Goal: Task Accomplishment & Management: Complete application form

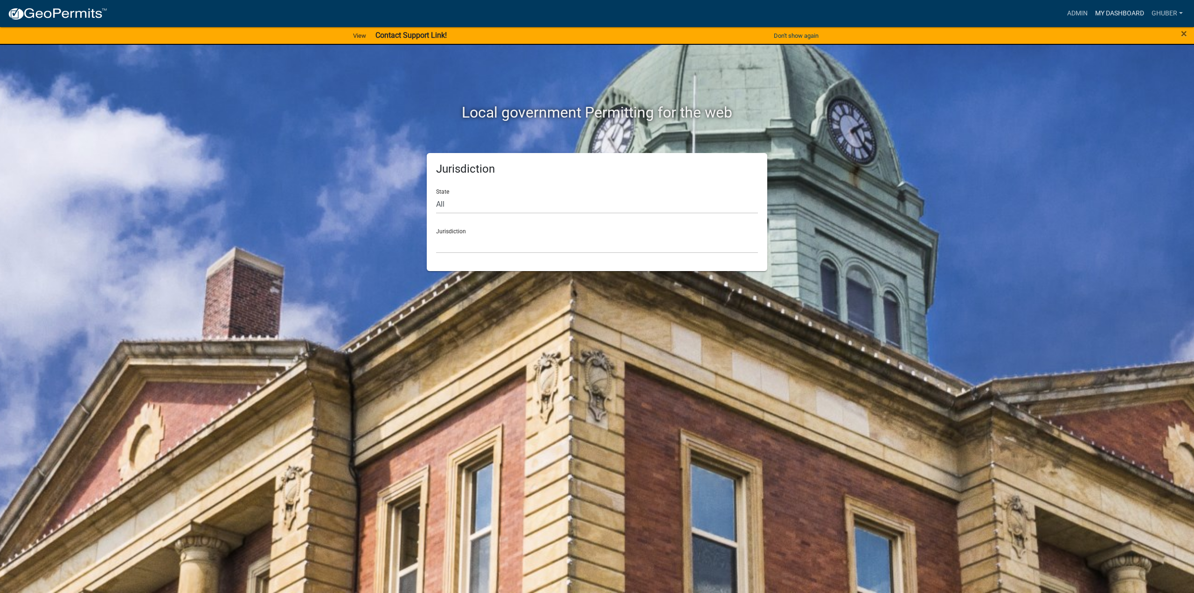
click at [1111, 9] on link "My Dashboard" at bounding box center [1119, 14] width 56 height 18
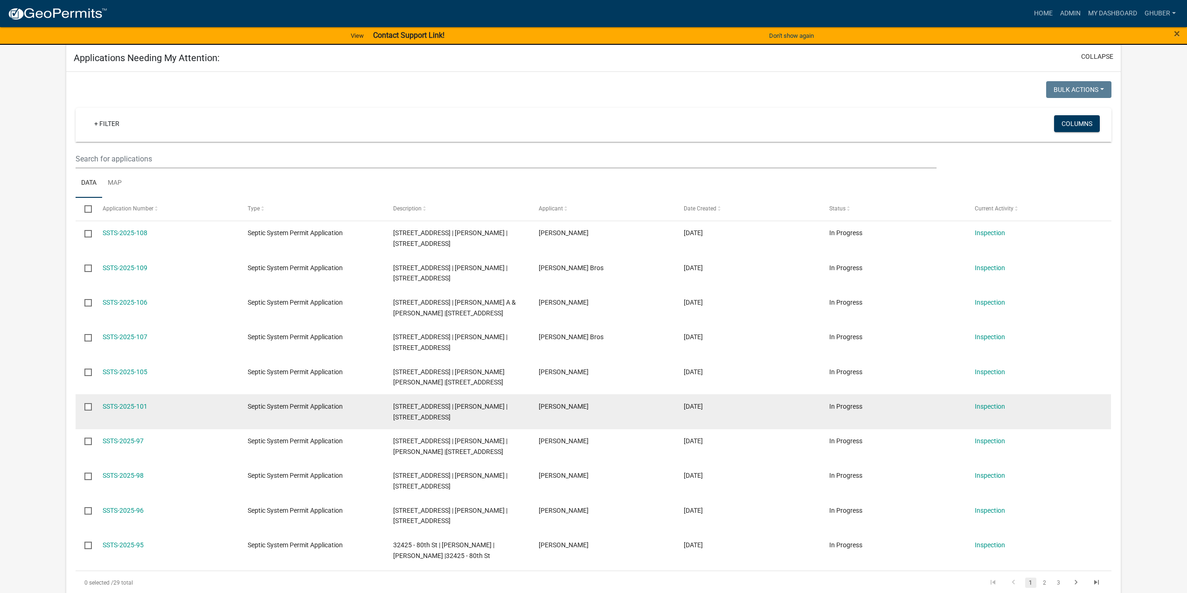
scroll to position [140, 0]
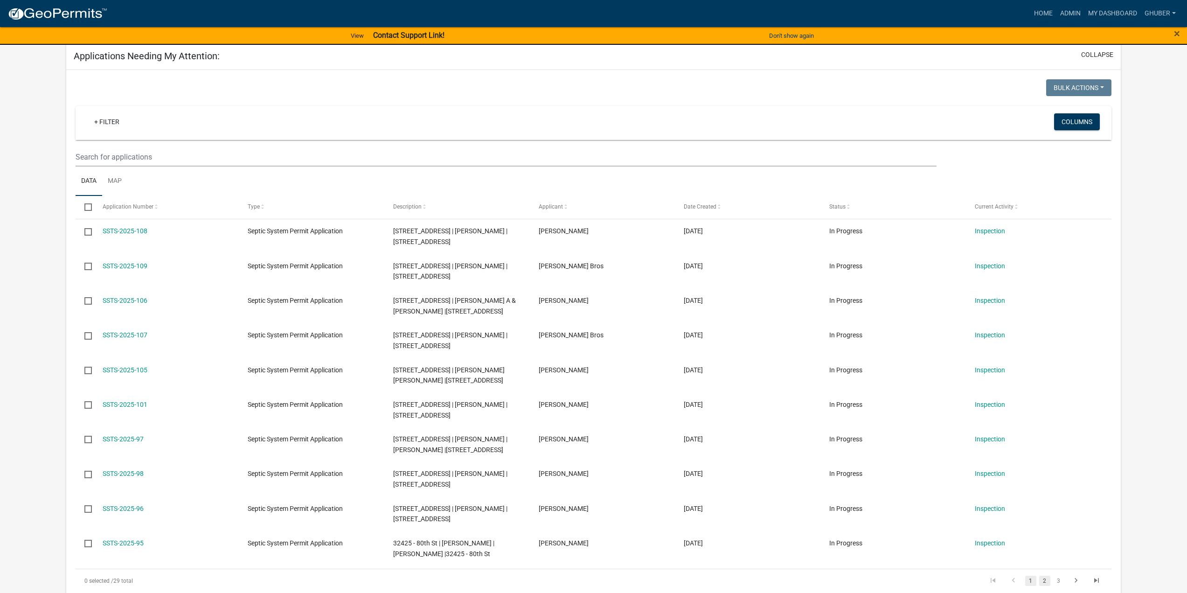
click at [1044, 578] on link "2" at bounding box center [1044, 580] width 11 height 10
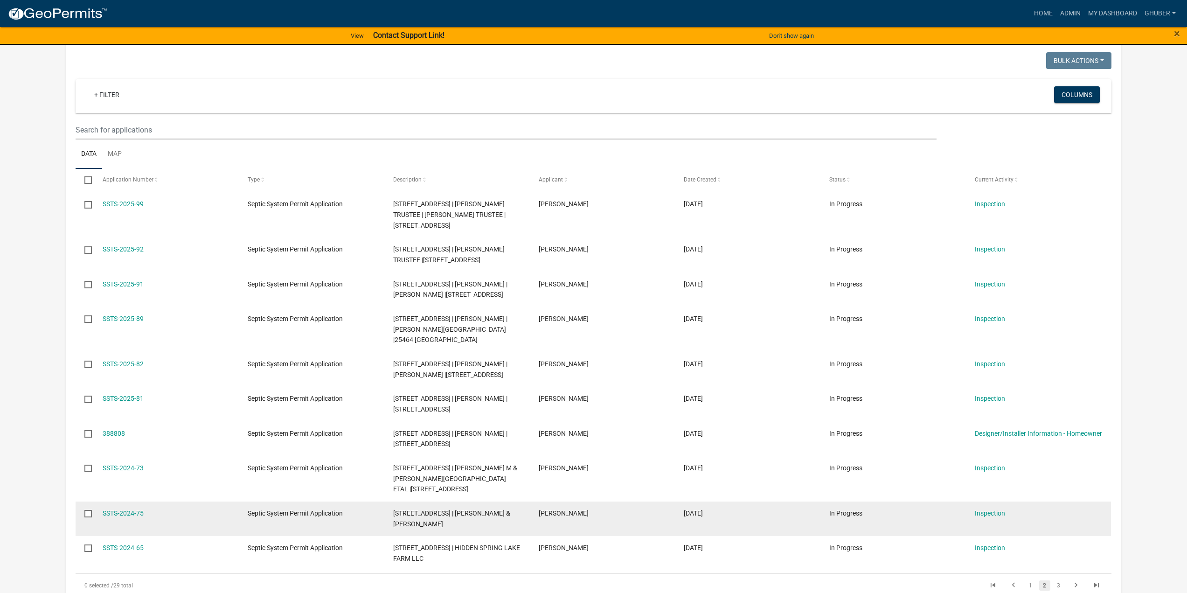
scroll to position [233, 0]
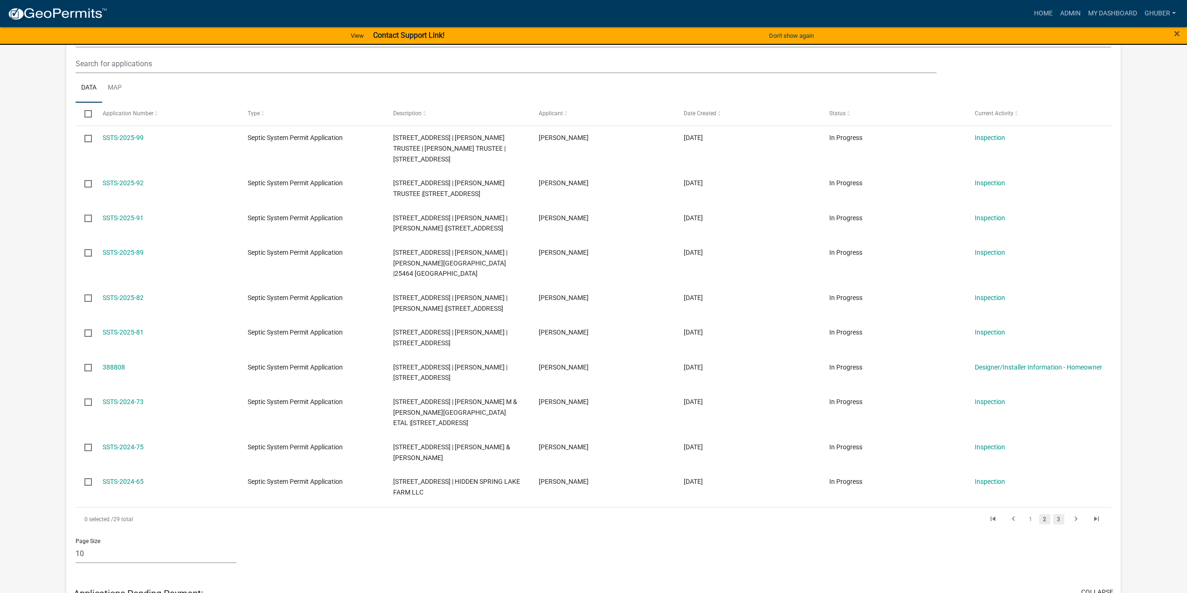
click at [1059, 514] on link "3" at bounding box center [1058, 519] width 11 height 10
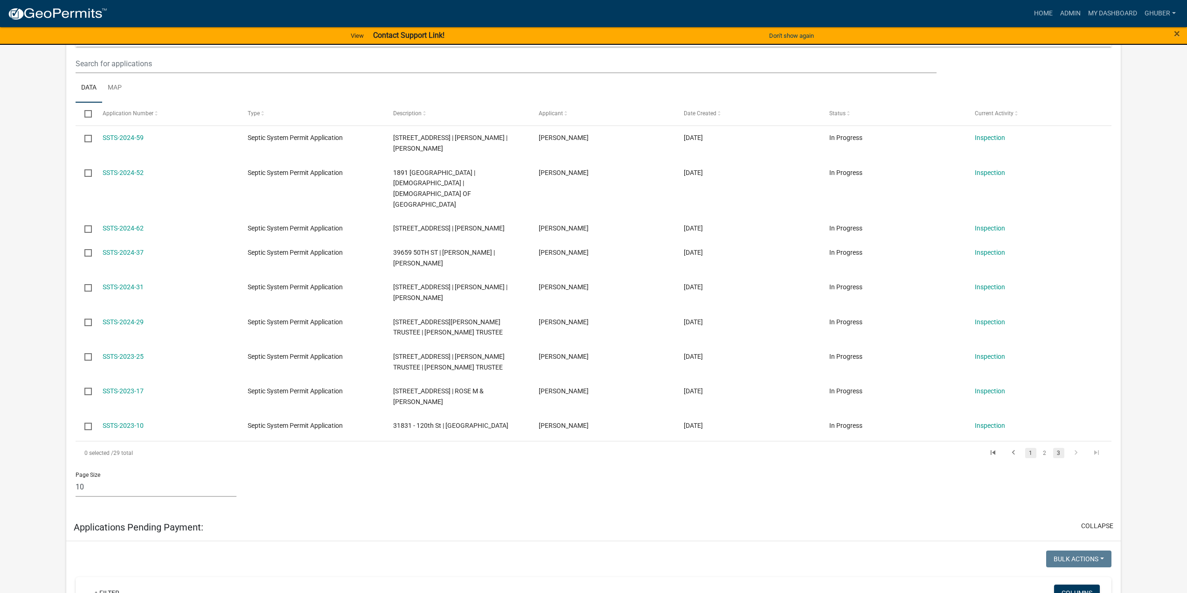
click at [1029, 448] on link "1" at bounding box center [1030, 453] width 11 height 10
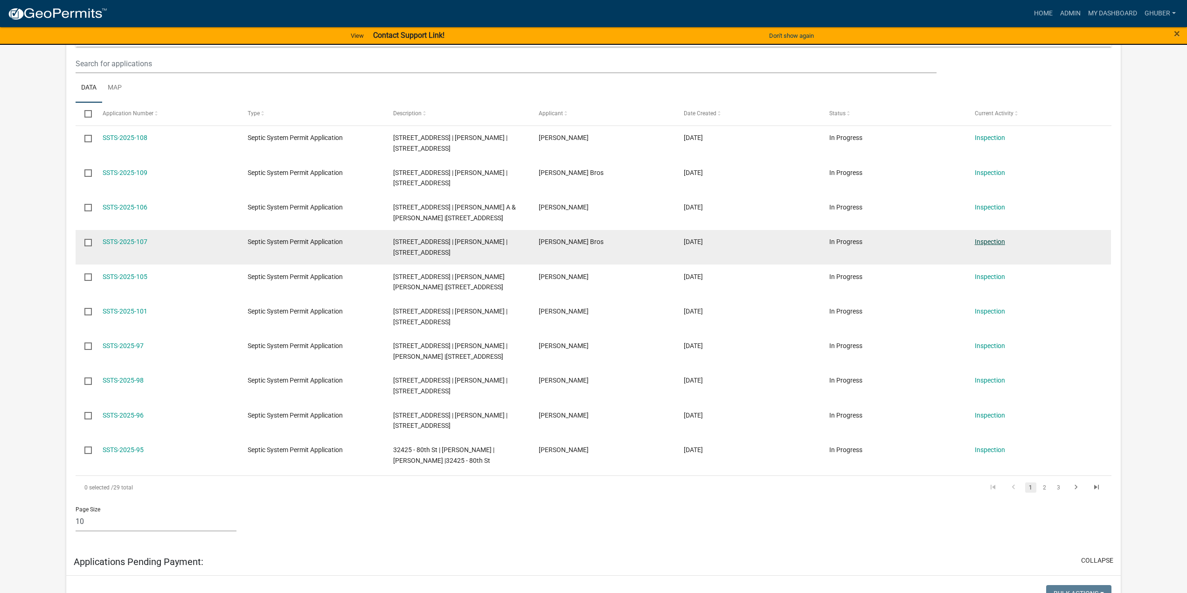
click at [979, 244] on link "Inspection" at bounding box center [989, 241] width 30 height 7
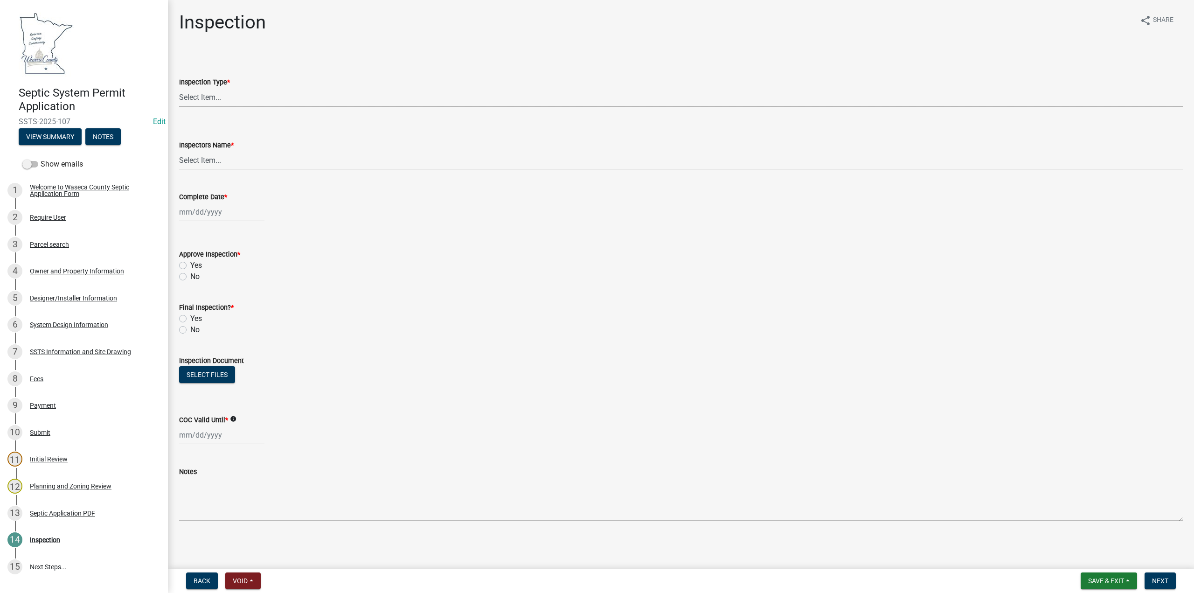
click at [213, 97] on select "Select Item... Preliminary/Soils Inspection Construction Inspection Existing Sy…" at bounding box center [680, 97] width 1003 height 19
click at [179, 88] on select "Select Item... Preliminary/Soils Inspection Construction Inspection Existing Sy…" at bounding box center [680, 97] width 1003 height 19
select select "296e9793-ae16-4fdd-8e85-9b10e2903d04"
click at [200, 158] on select "Select Item... [PERSON_NAME] ([PERSON_NAME]) bzabel2 ([PERSON_NAME]) [PERSON_NA…" at bounding box center [680, 160] width 1003 height 19
select select "bd9ddfb0-b6c9-4217-acc0-e81ae30cb7d3"
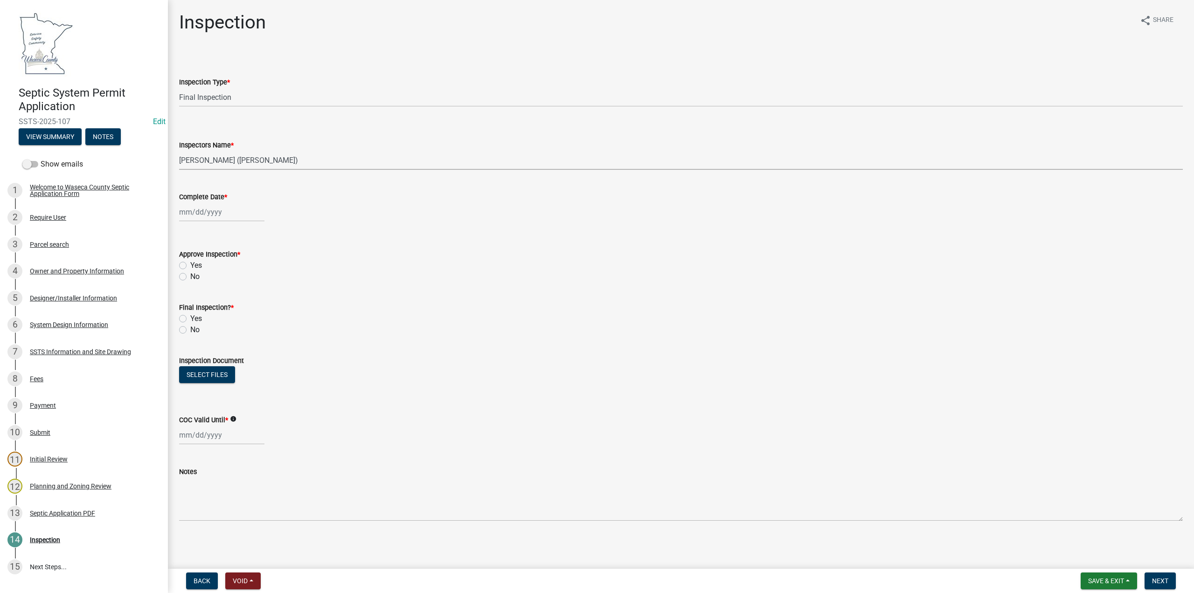
click at [179, 151] on select "Select Item... [PERSON_NAME] ([PERSON_NAME]) bzabel2 ([PERSON_NAME]) [PERSON_NA…" at bounding box center [680, 160] width 1003 height 19
click at [209, 212] on div at bounding box center [221, 211] width 85 height 19
select select "9"
select select "2025"
click at [202, 291] on div "16" at bounding box center [203, 291] width 15 height 15
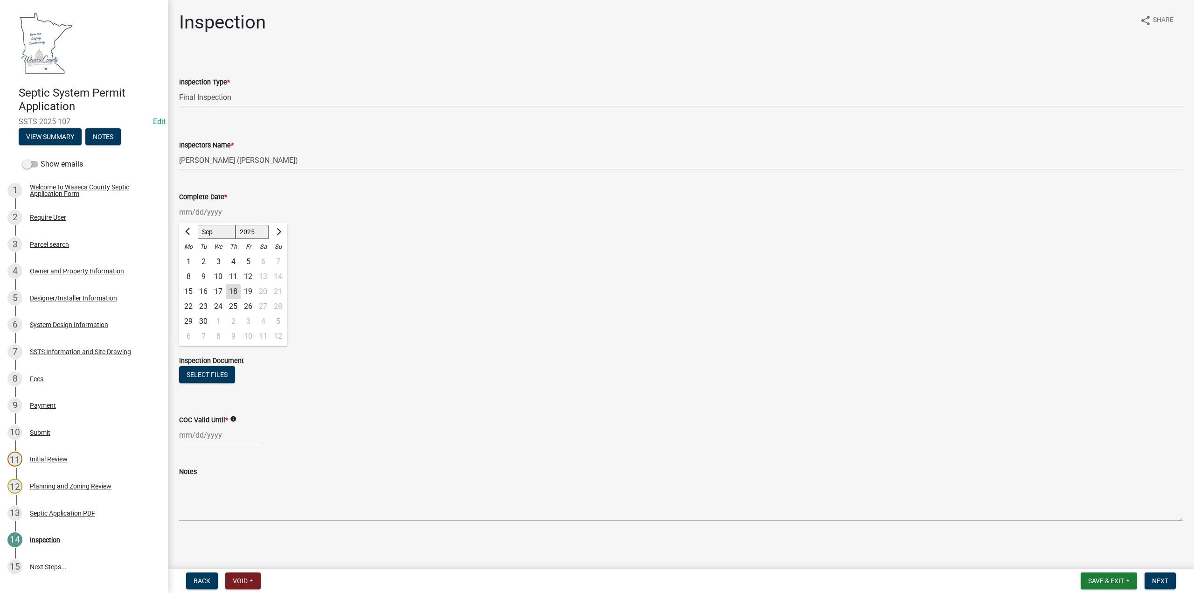
type input "[DATE]"
click at [190, 265] on label "Yes" at bounding box center [196, 265] width 12 height 11
click at [190, 265] on input "Yes" at bounding box center [193, 263] width 6 height 6
radio input "true"
click at [190, 318] on label "Yes" at bounding box center [196, 318] width 12 height 11
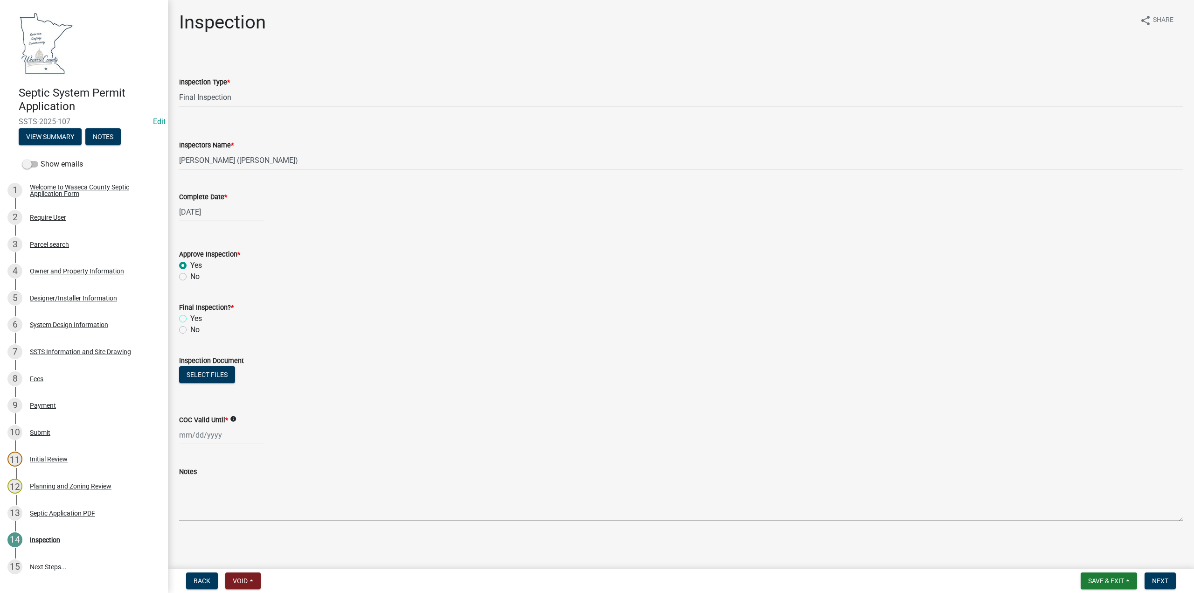
click at [190, 318] on input "Yes" at bounding box center [193, 316] width 6 height 6
radio input "true"
click at [203, 373] on button "Select files" at bounding box center [207, 374] width 56 height 17
click at [200, 469] on div at bounding box center [221, 468] width 85 height 19
select select "9"
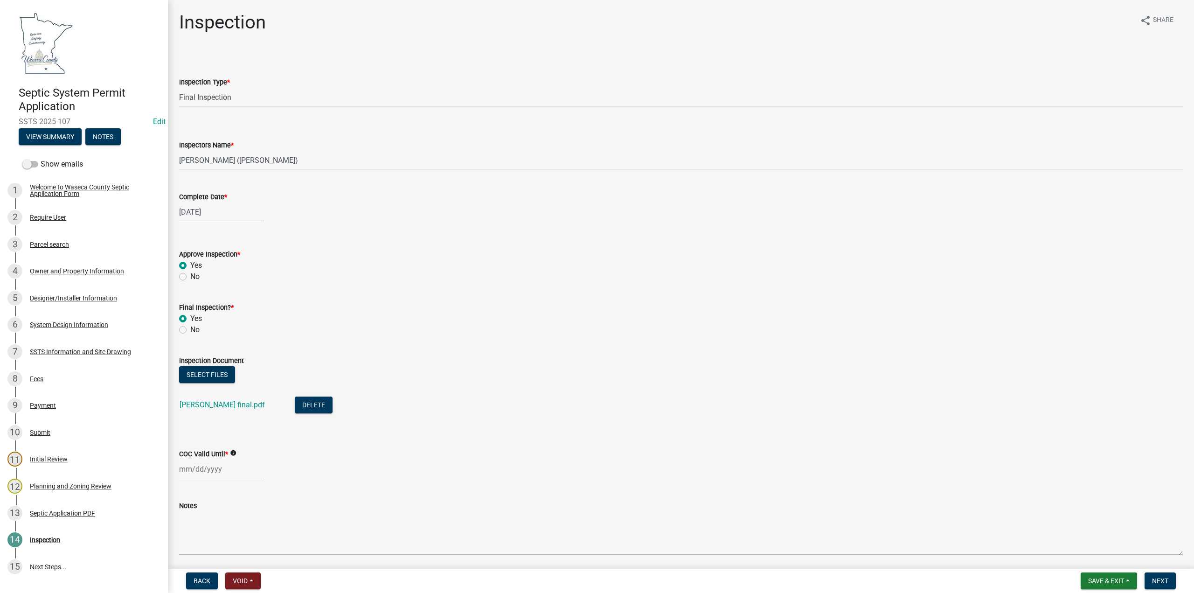
select select "2025"
click at [203, 406] on div "16" at bounding box center [203, 404] width 15 height 15
type input "[DATE]"
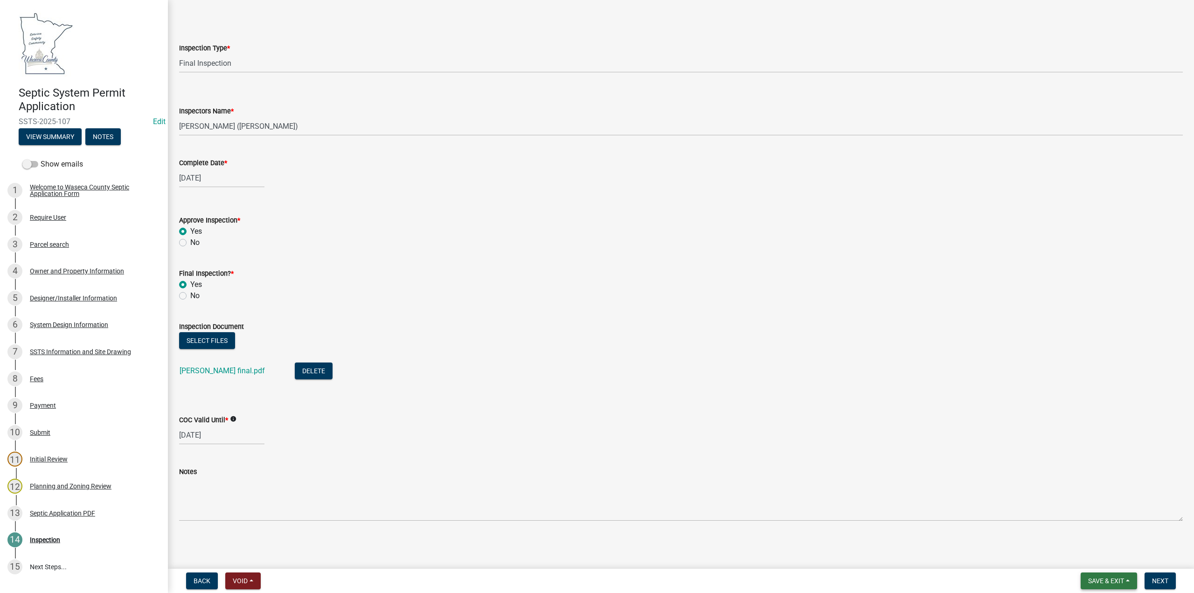
click at [1103, 580] on span "Save & Exit" at bounding box center [1106, 580] width 36 height 7
click at [1087, 535] on button "Save" at bounding box center [1099, 534] width 75 height 22
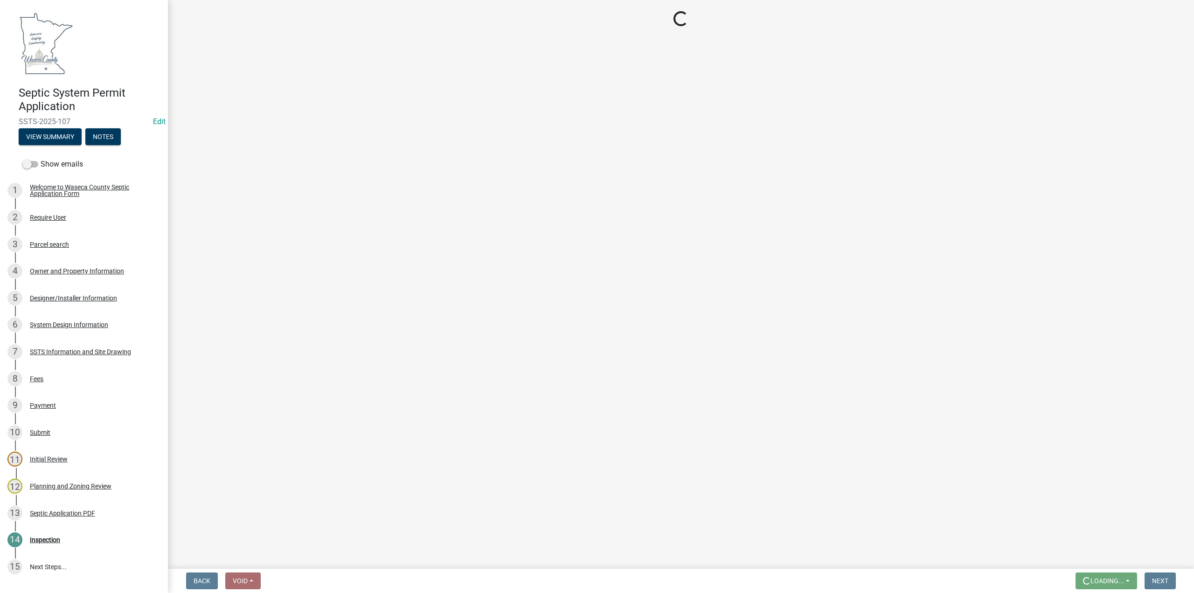
scroll to position [0, 0]
select select "296e9793-ae16-4fdd-8e85-9b10e2903d04"
select select "bd9ddfb0-b6c9-4217-acc0-e81ae30cb7d3"
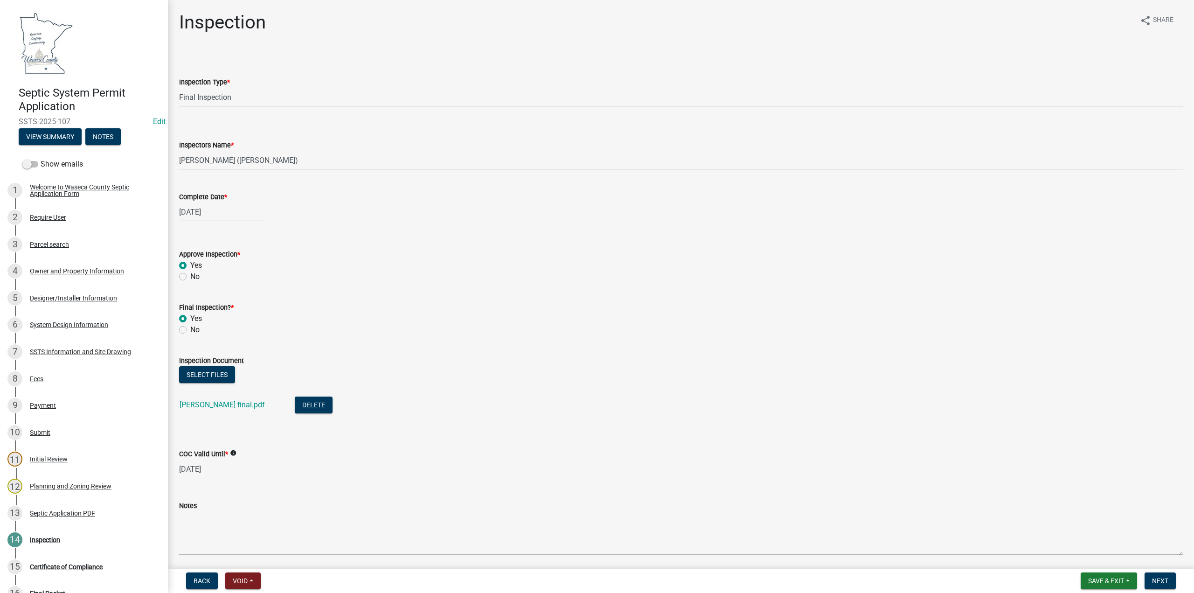
scroll to position [34, 0]
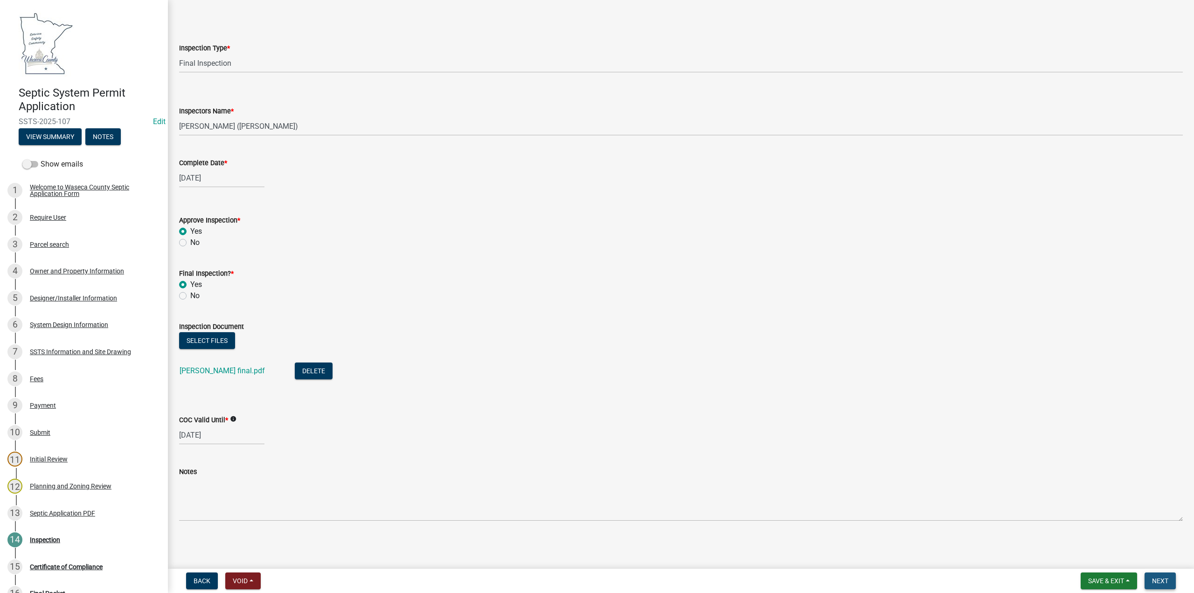
click at [1162, 582] on span "Next" at bounding box center [1160, 580] width 16 height 7
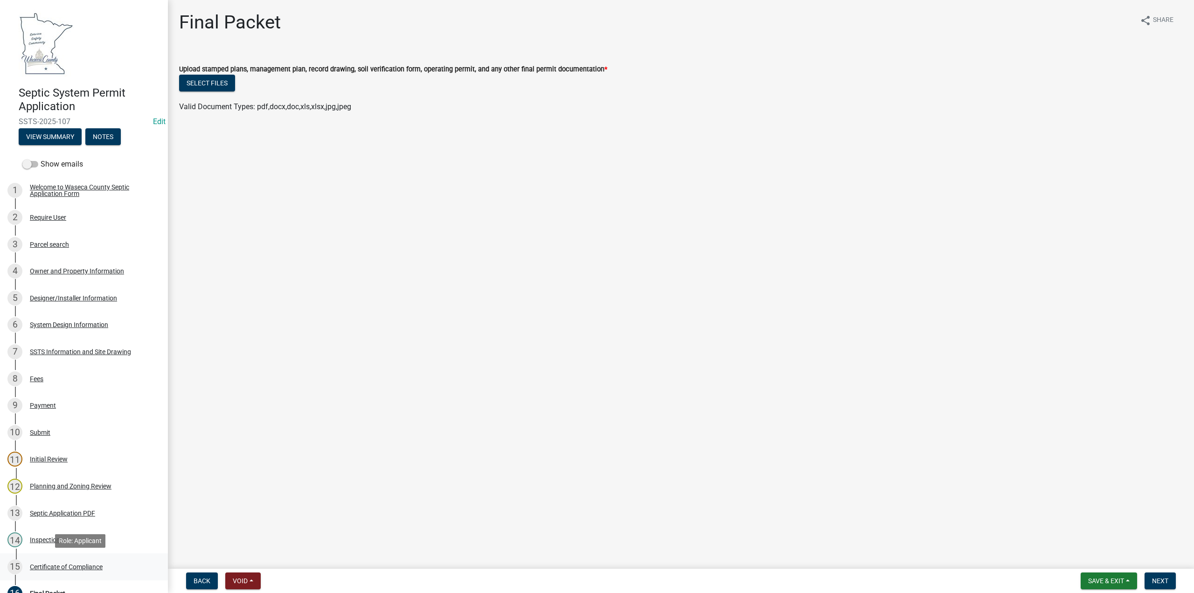
click at [66, 566] on div "Certificate of Compliance" at bounding box center [66, 566] width 73 height 7
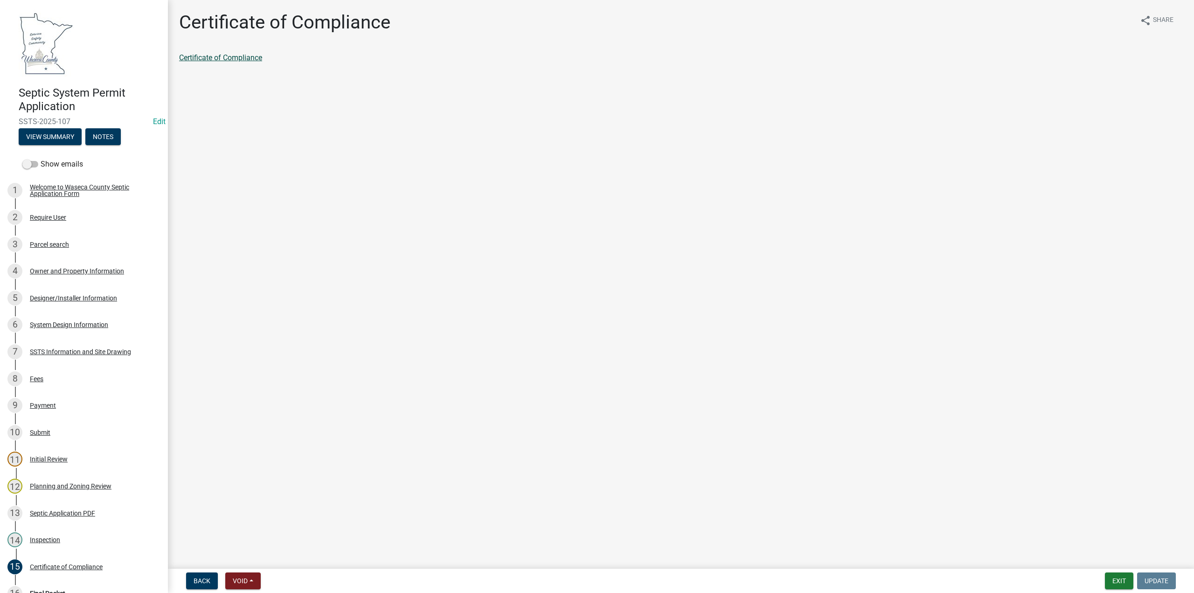
click at [205, 59] on link "Certificate of Compliance" at bounding box center [220, 57] width 83 height 9
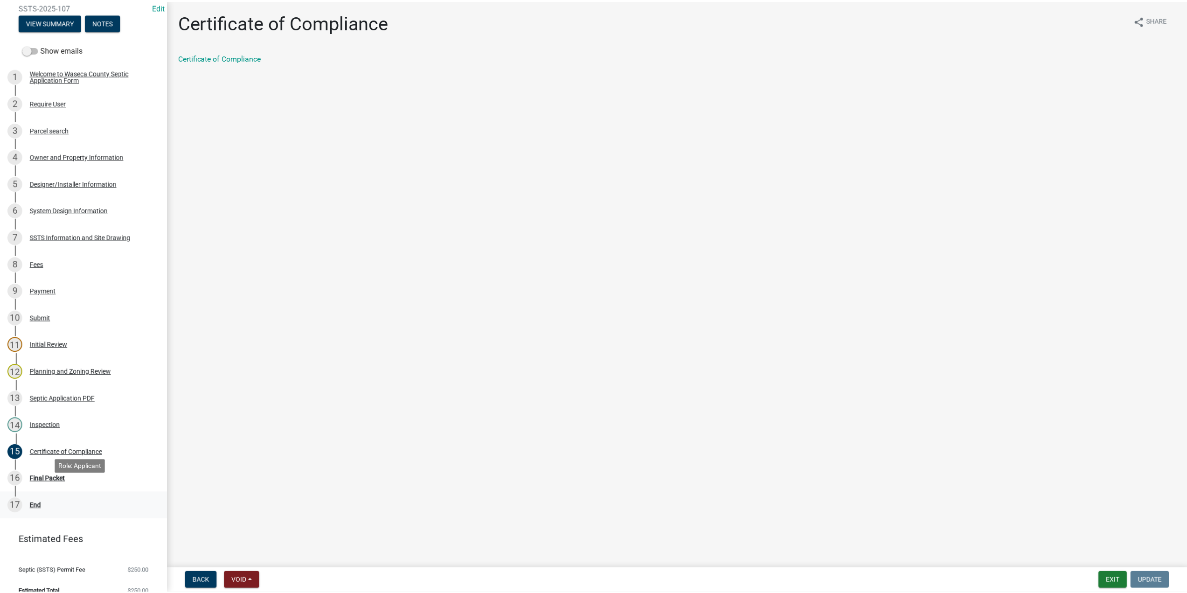
scroll to position [128, 0]
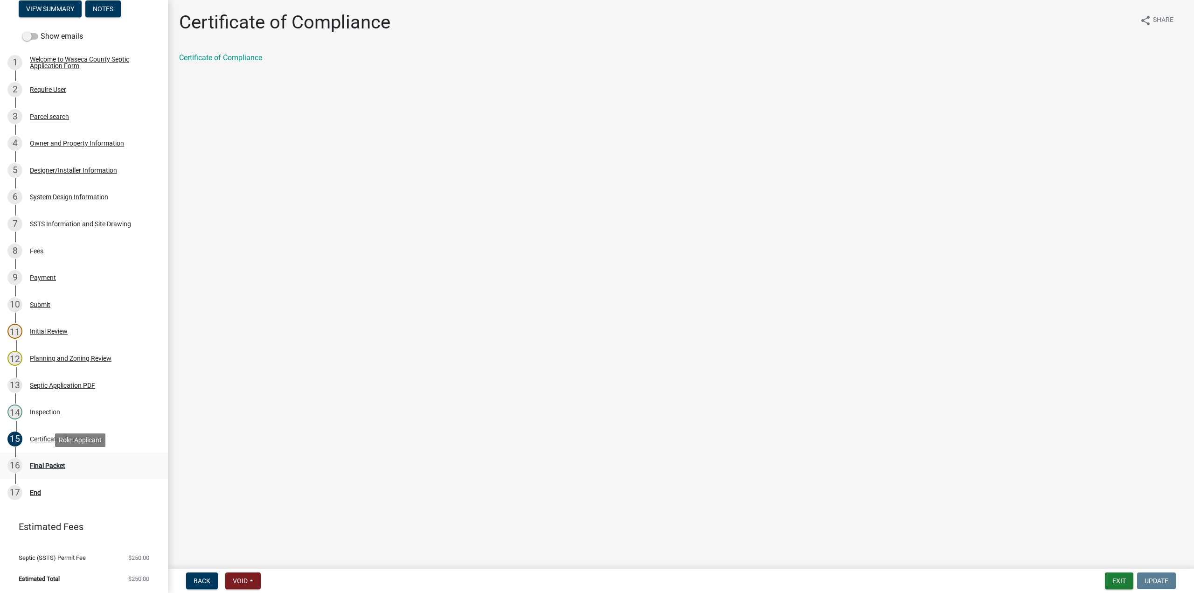
click at [43, 468] on div "Final Packet" at bounding box center [47, 465] width 35 height 7
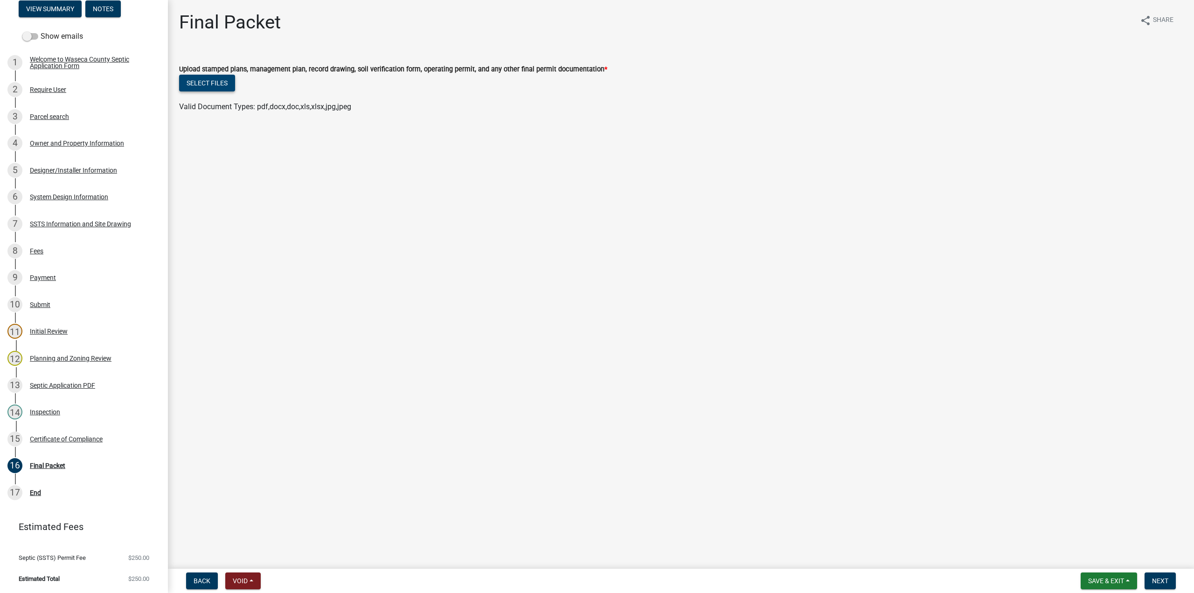
click at [198, 83] on button "Select files" at bounding box center [207, 83] width 56 height 17
click at [1162, 580] on span "Next" at bounding box center [1160, 580] width 16 height 7
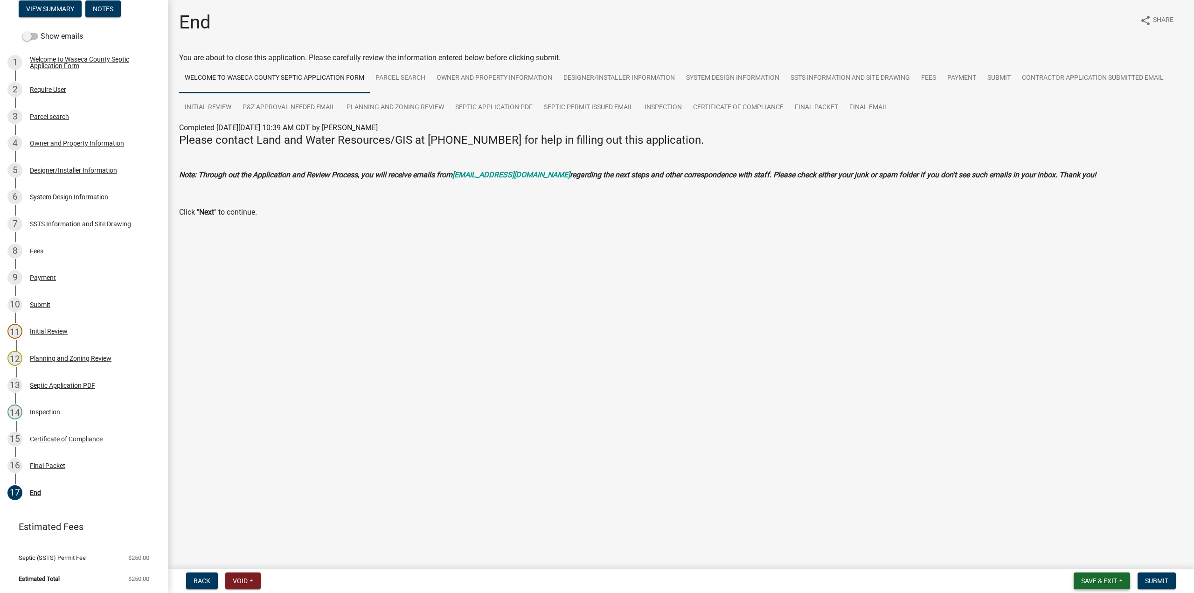
click at [1096, 579] on span "Save & Exit" at bounding box center [1099, 580] width 36 height 7
click at [1075, 535] on button "Save" at bounding box center [1092, 534] width 75 height 22
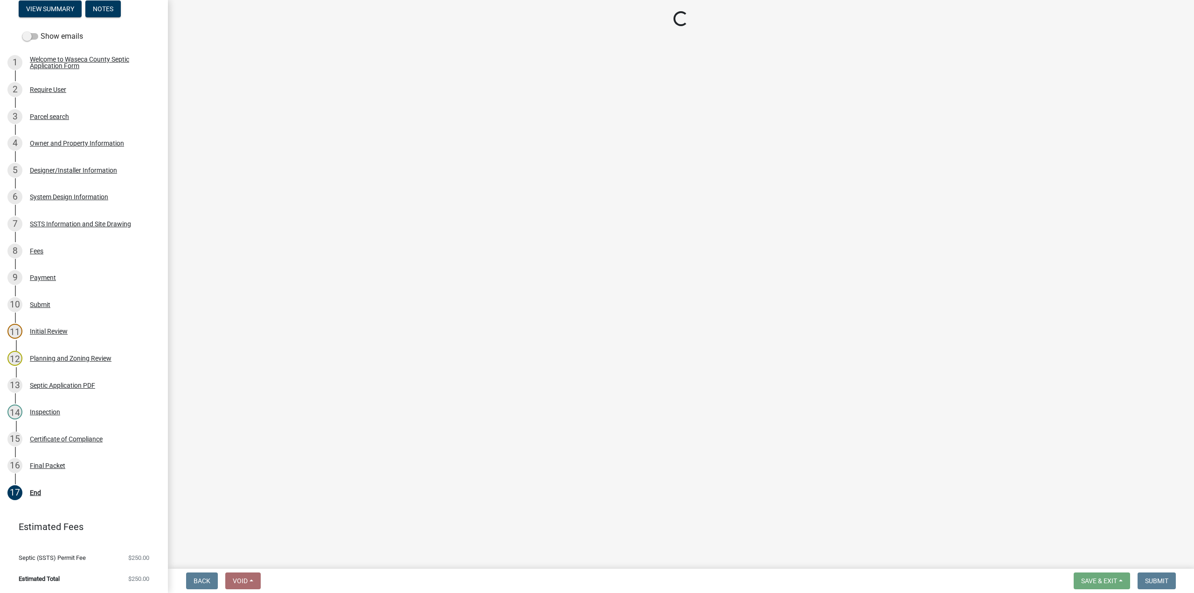
select select "296e9793-ae16-4fdd-8e85-9b10e2903d04"
select select "bd9ddfb0-b6c9-4217-acc0-e81ae30cb7d3"
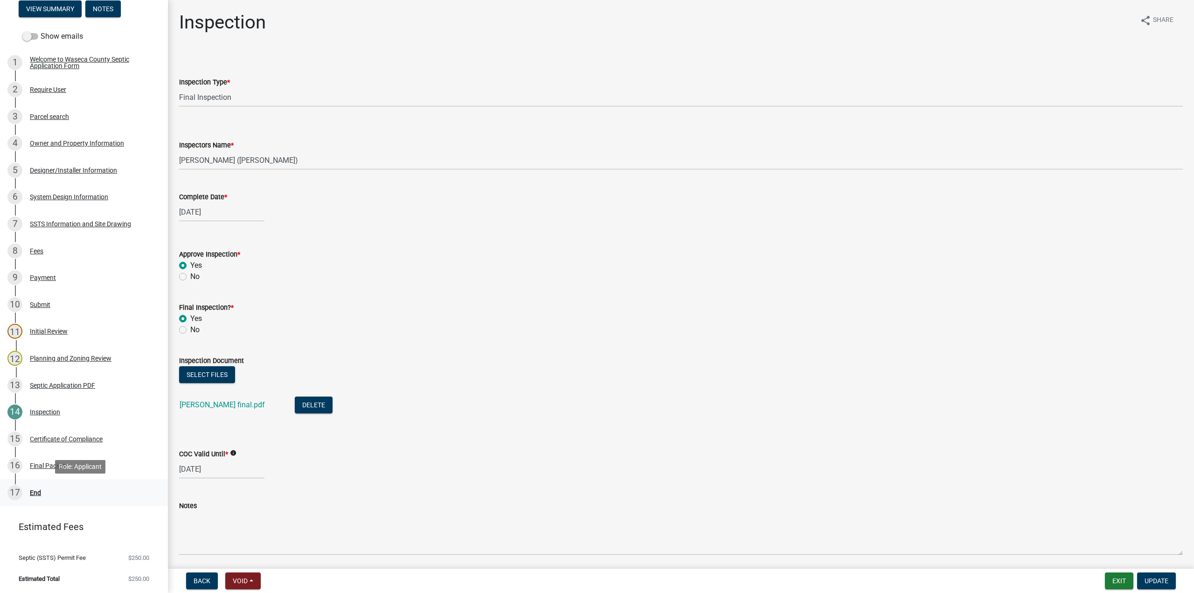
click at [36, 492] on div "End" at bounding box center [35, 492] width 11 height 7
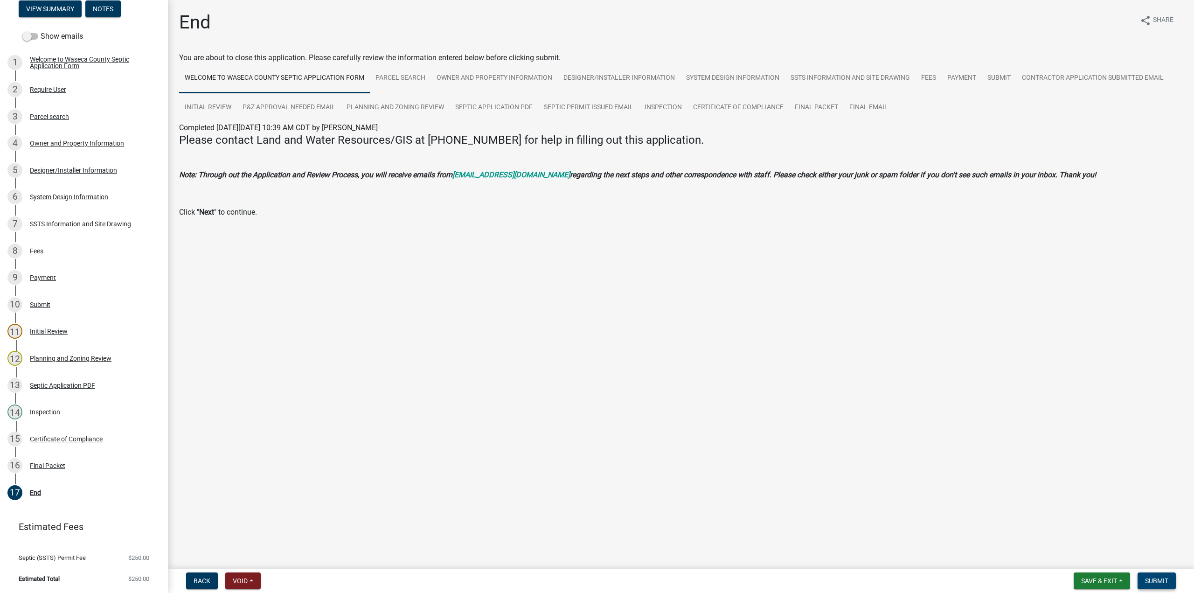
click at [1149, 580] on span "Submit" at bounding box center [1156, 580] width 23 height 7
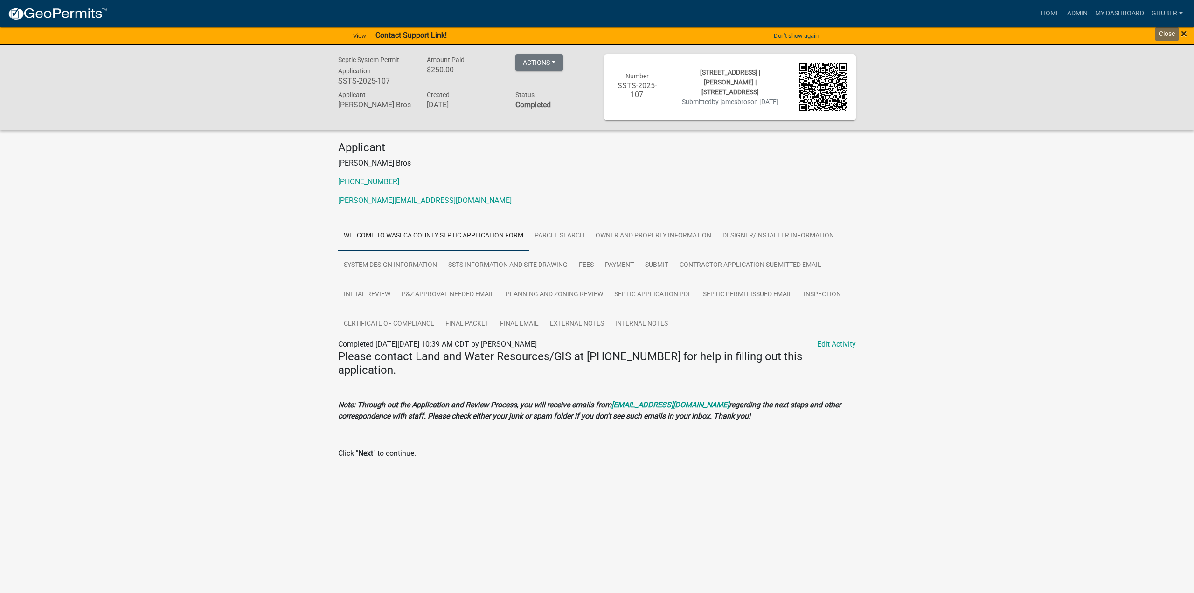
click at [1181, 35] on span "×" at bounding box center [1183, 33] width 6 height 13
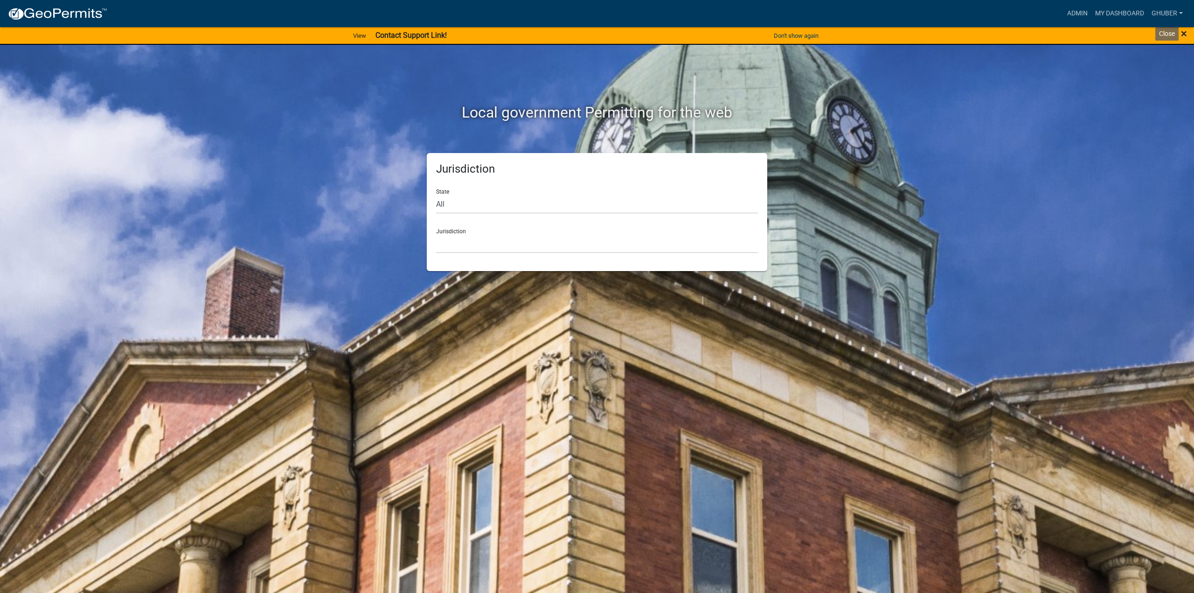
click at [1183, 34] on span "×" at bounding box center [1183, 33] width 6 height 13
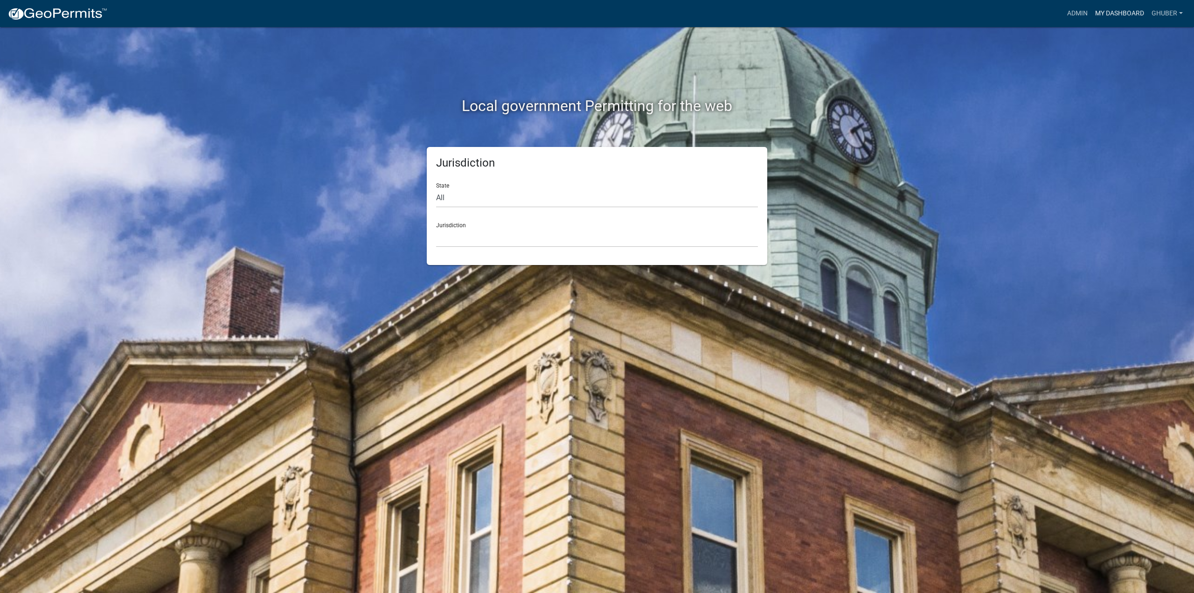
click at [1104, 15] on link "My Dashboard" at bounding box center [1119, 14] width 56 height 18
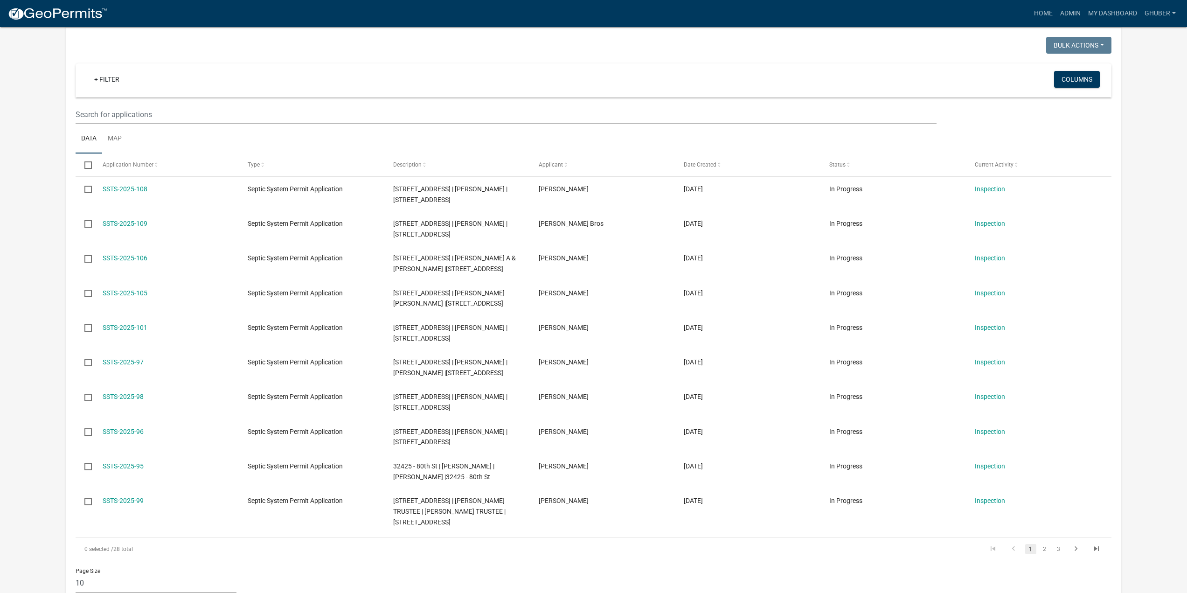
scroll to position [186, 0]
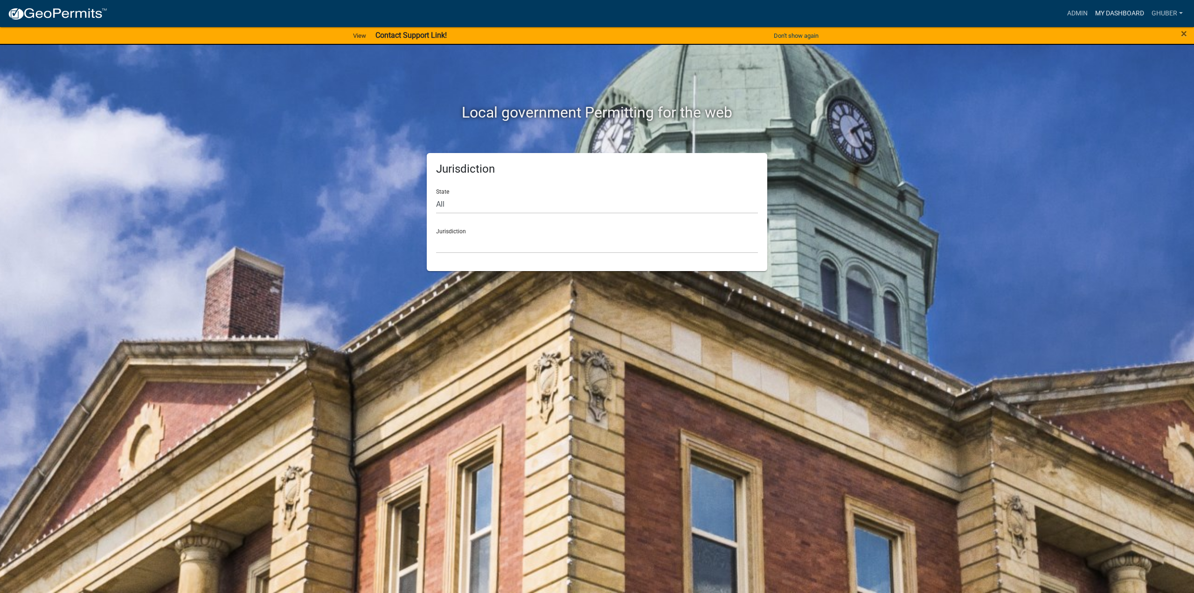
click at [1113, 13] on link "My Dashboard" at bounding box center [1119, 14] width 56 height 18
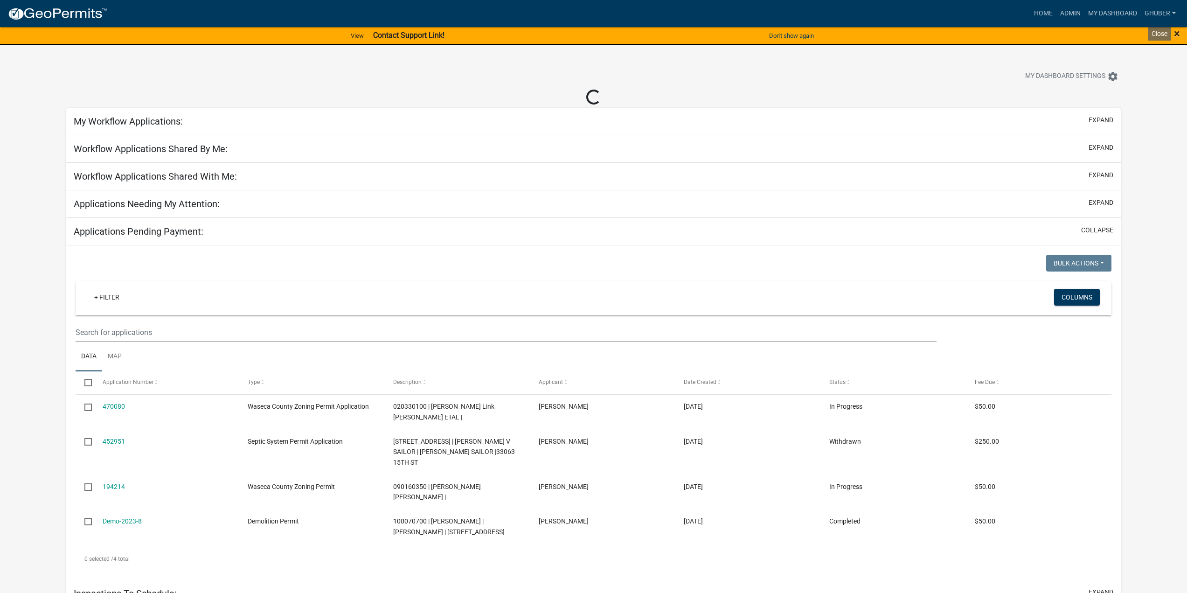
click at [1176, 34] on span "×" at bounding box center [1176, 33] width 6 height 13
